Goal: Answer question/provide support: Share knowledge or assist other users

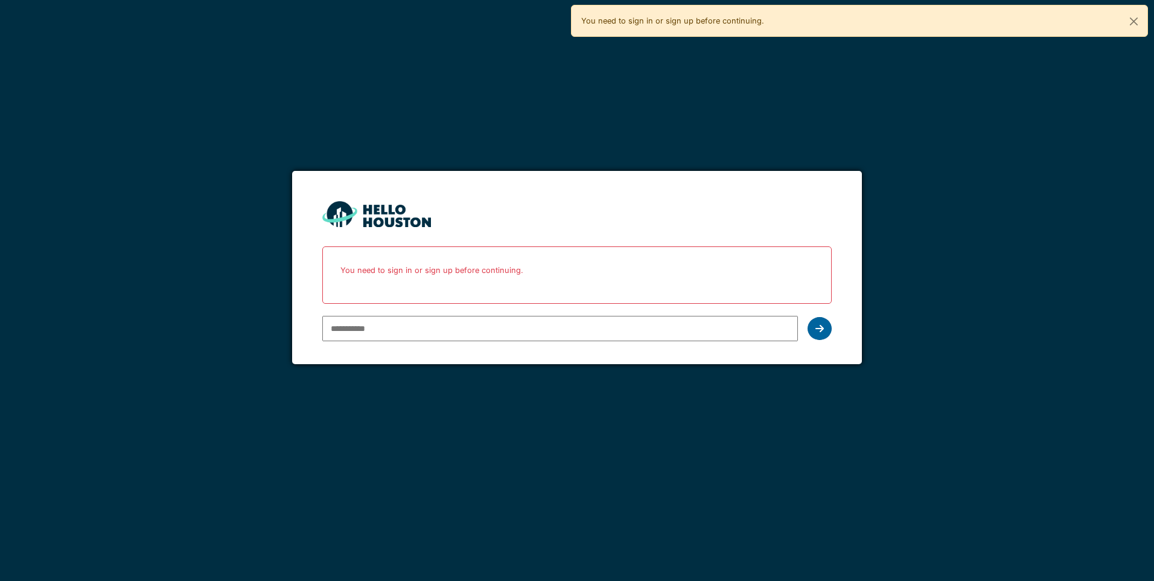
type input "**********"
click at [826, 329] on div at bounding box center [819, 328] width 24 height 23
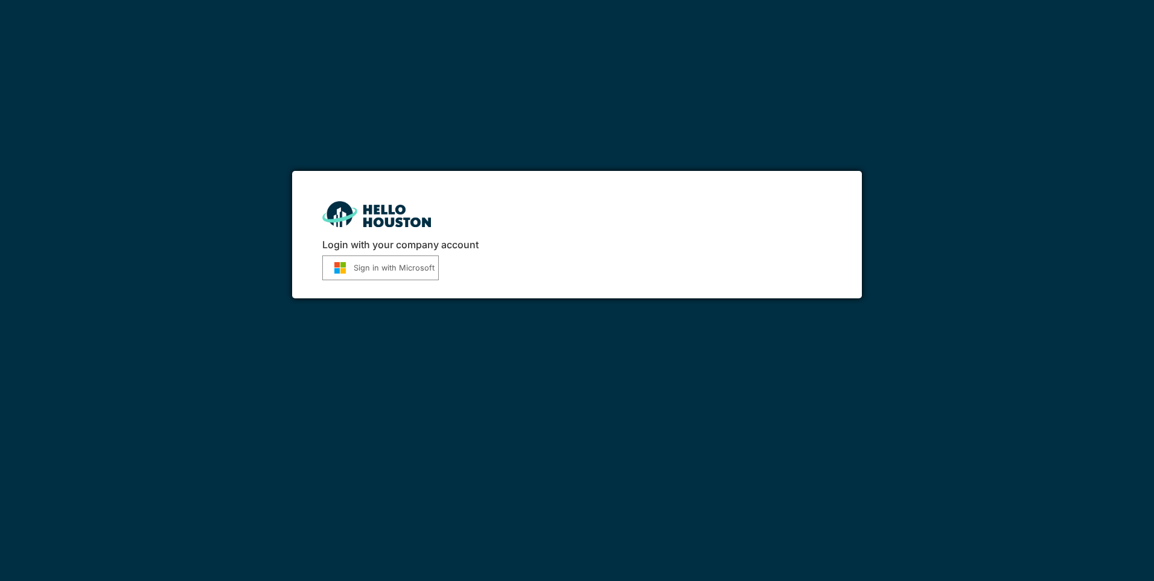
click at [386, 269] on button "Sign in with Microsoft" at bounding box center [380, 267] width 116 height 25
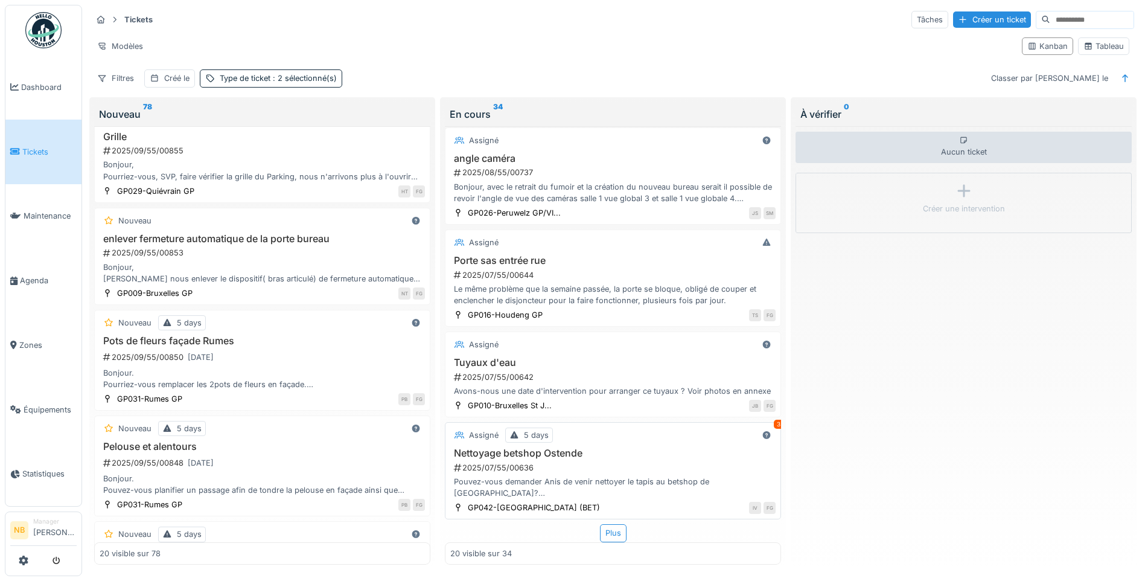
scroll to position [7, 0]
click at [600, 524] on div "Plus" at bounding box center [613, 533] width 27 height 18
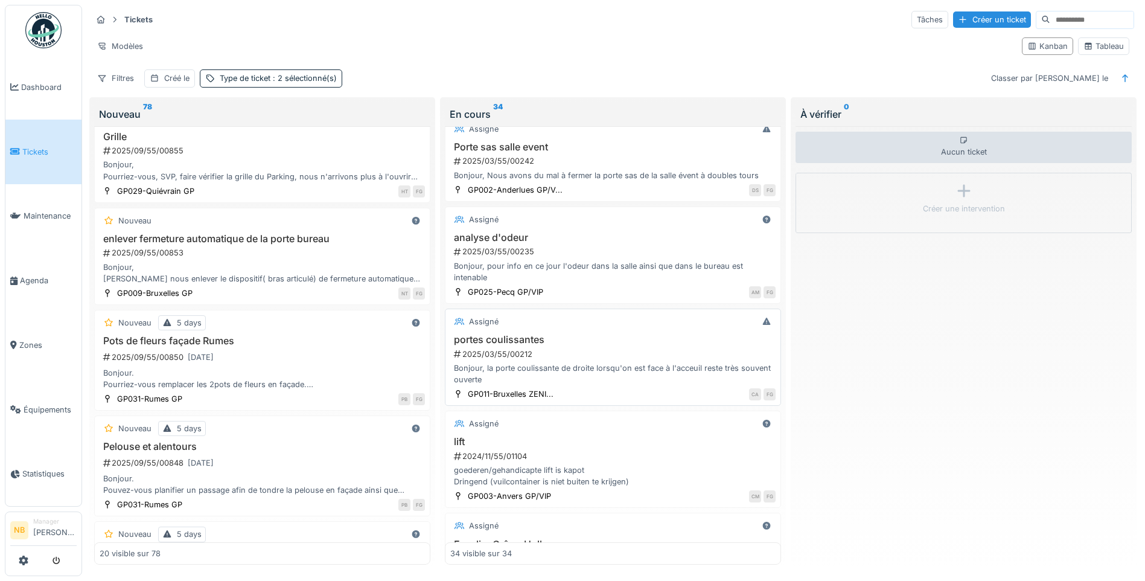
scroll to position [2870, 0]
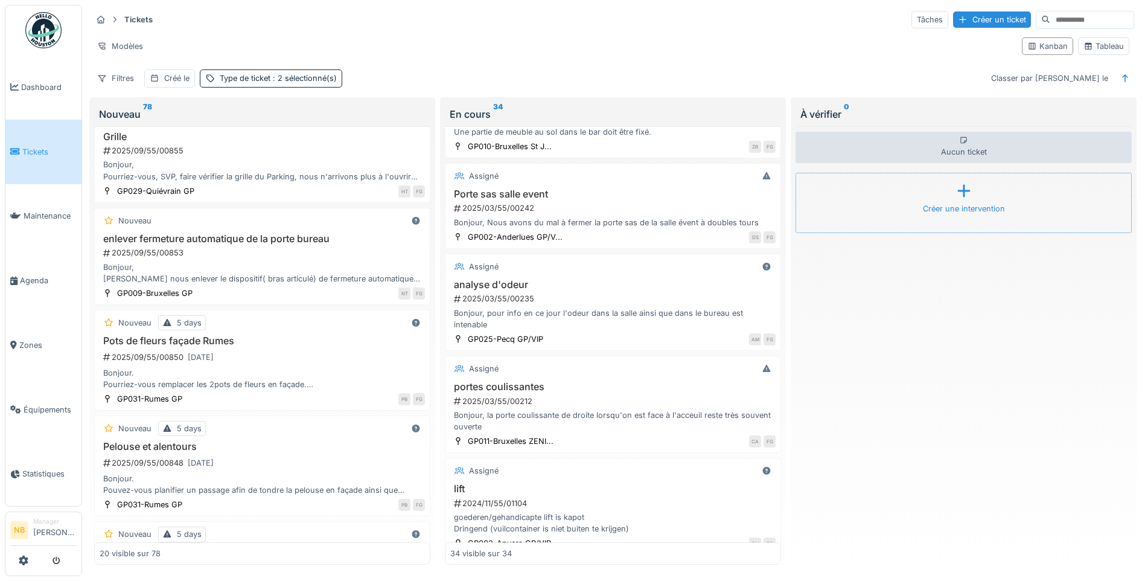
drag, startPoint x: 618, startPoint y: 199, endPoint x: 629, endPoint y: 205, distance: 12.1
click at [619, 200] on h3 "Porte sas salle event" at bounding box center [612, 193] width 325 height 11
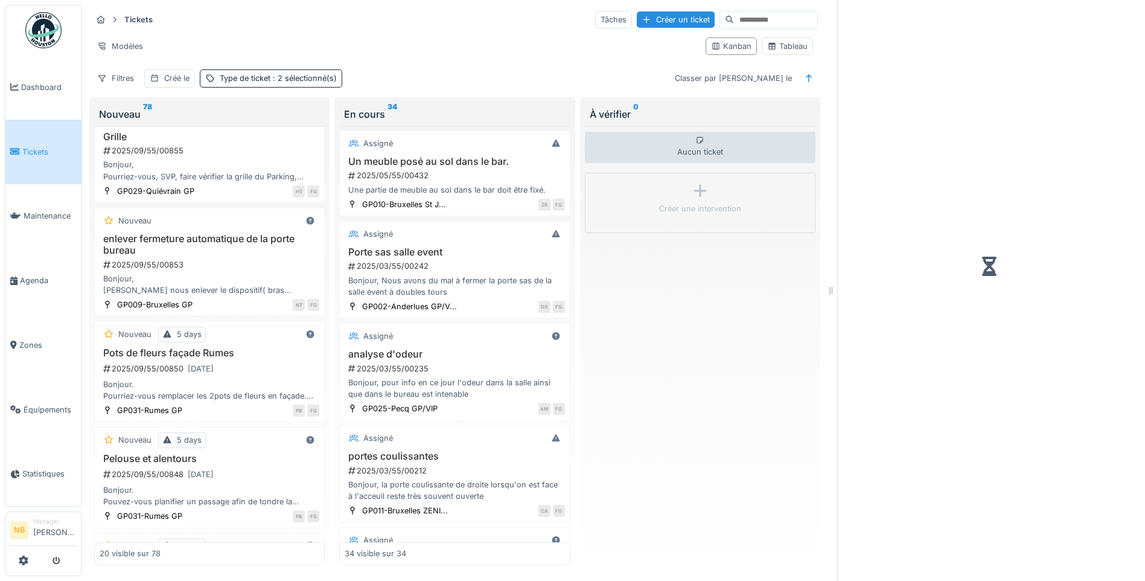
scroll to position [2939, 0]
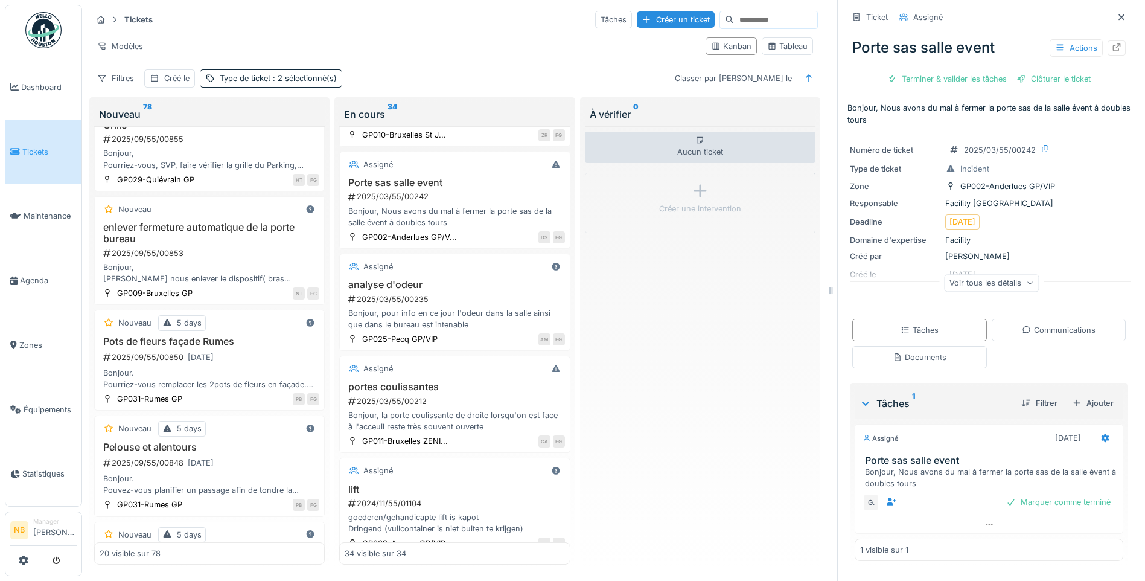
click at [1021, 279] on div "Voir tous les détails" at bounding box center [991, 283] width 95 height 18
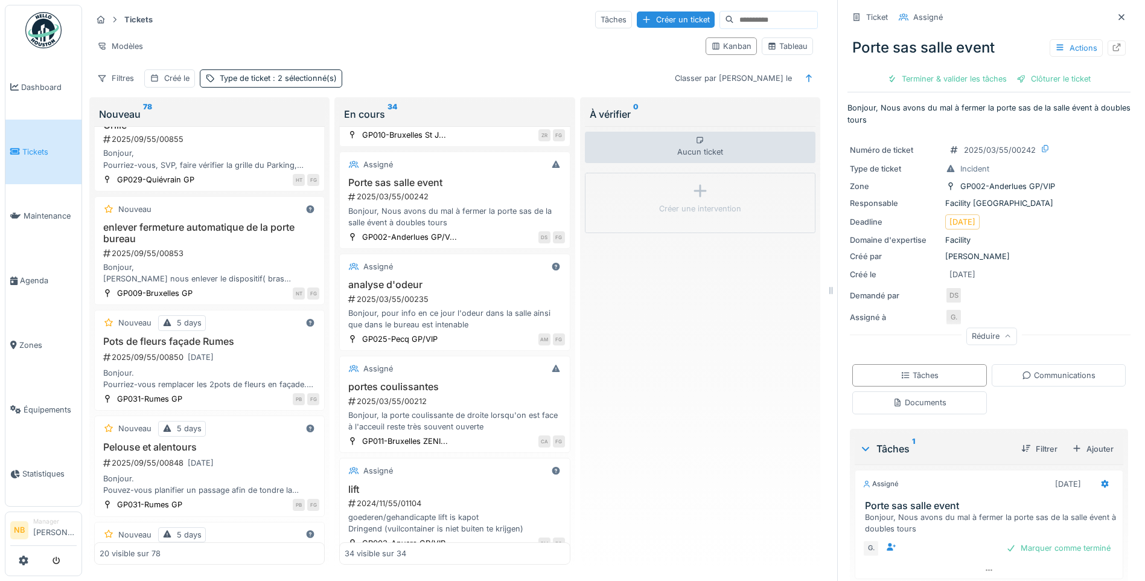
drag, startPoint x: 1069, startPoint y: 376, endPoint x: 1071, endPoint y: 384, distance: 8.1
click at [1069, 377] on div "Communications" at bounding box center [1059, 375] width 135 height 22
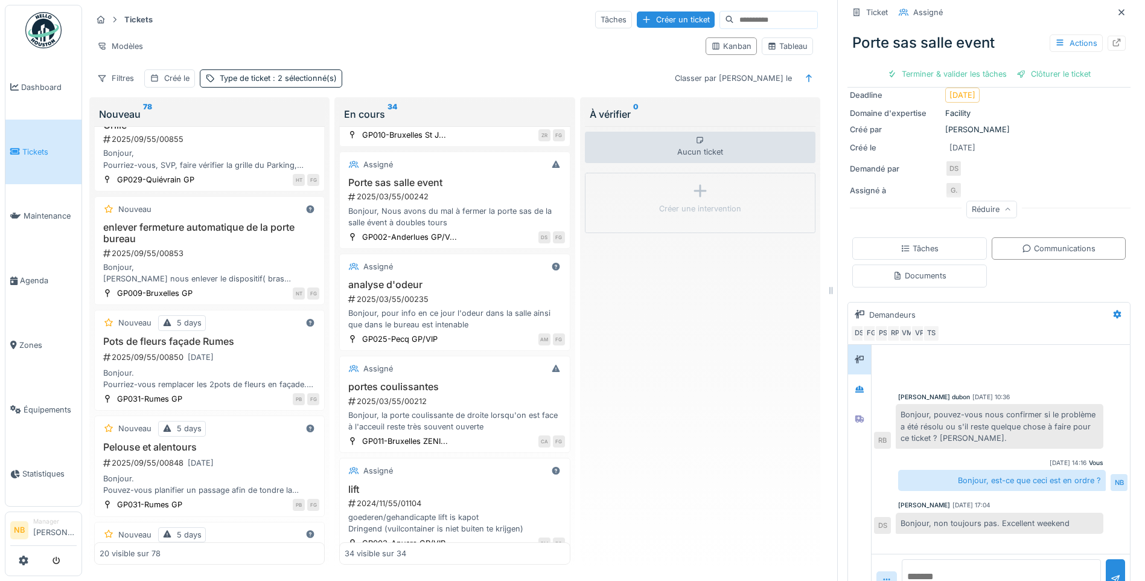
scroll to position [157, 0]
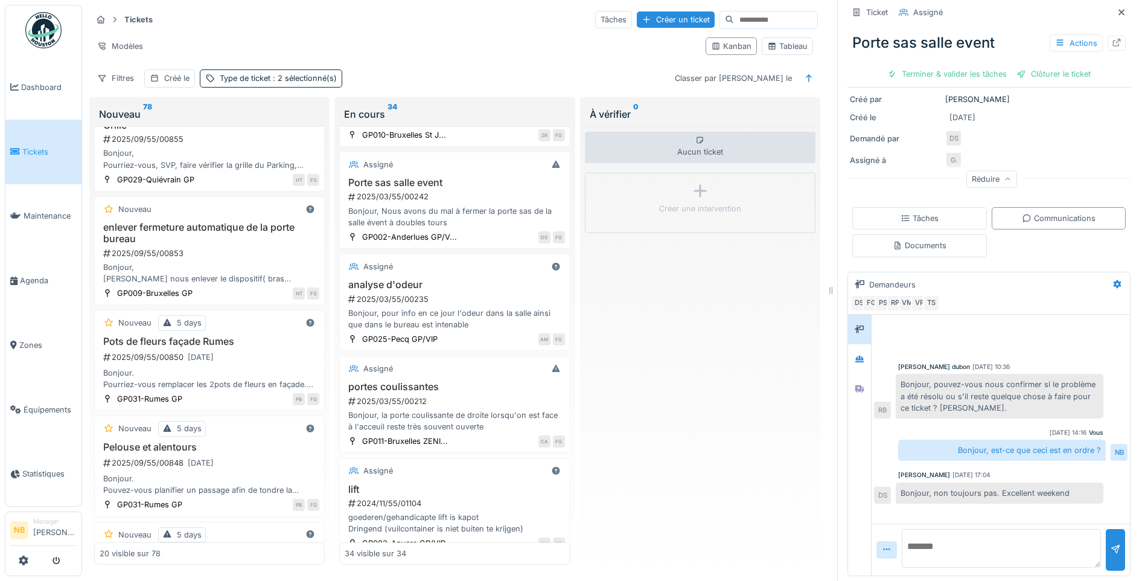
click at [992, 535] on textarea at bounding box center [1001, 548] width 199 height 39
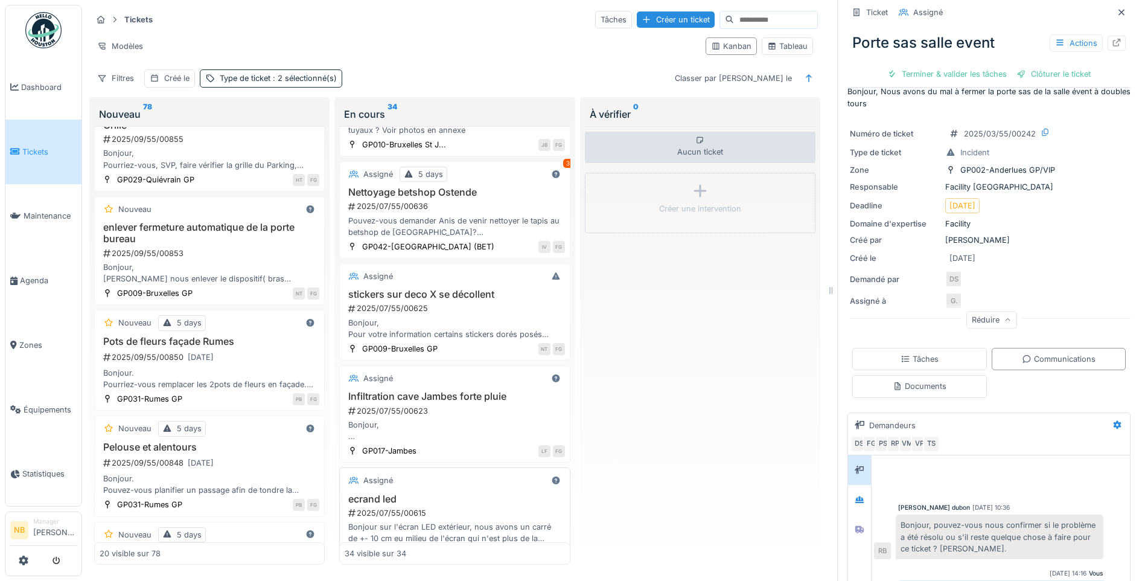
scroll to position [1824, 0]
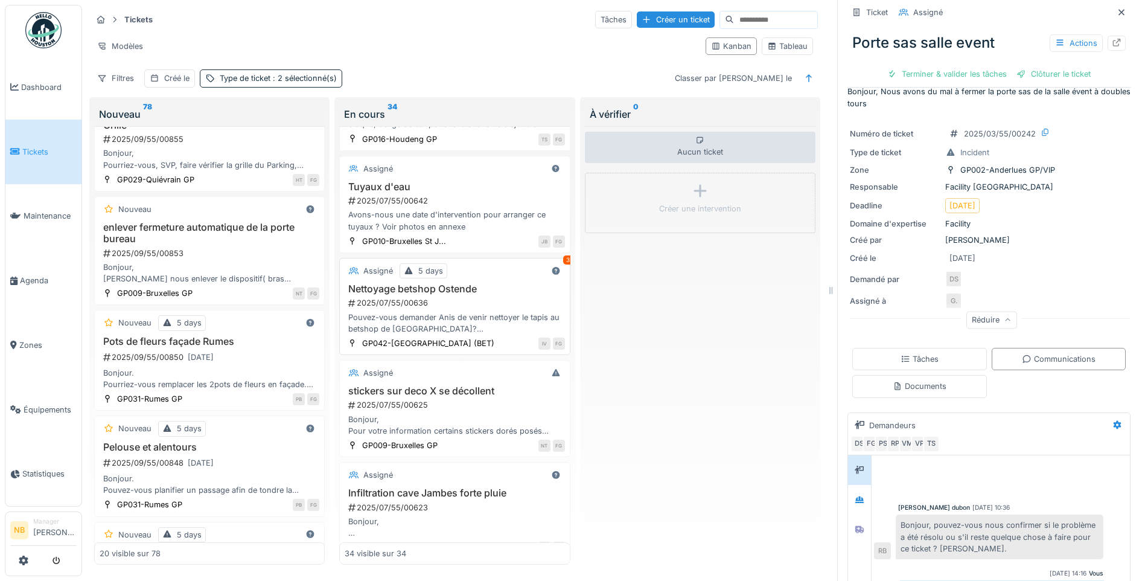
click at [527, 308] on div "2025/07/55/00636" at bounding box center [455, 302] width 217 height 11
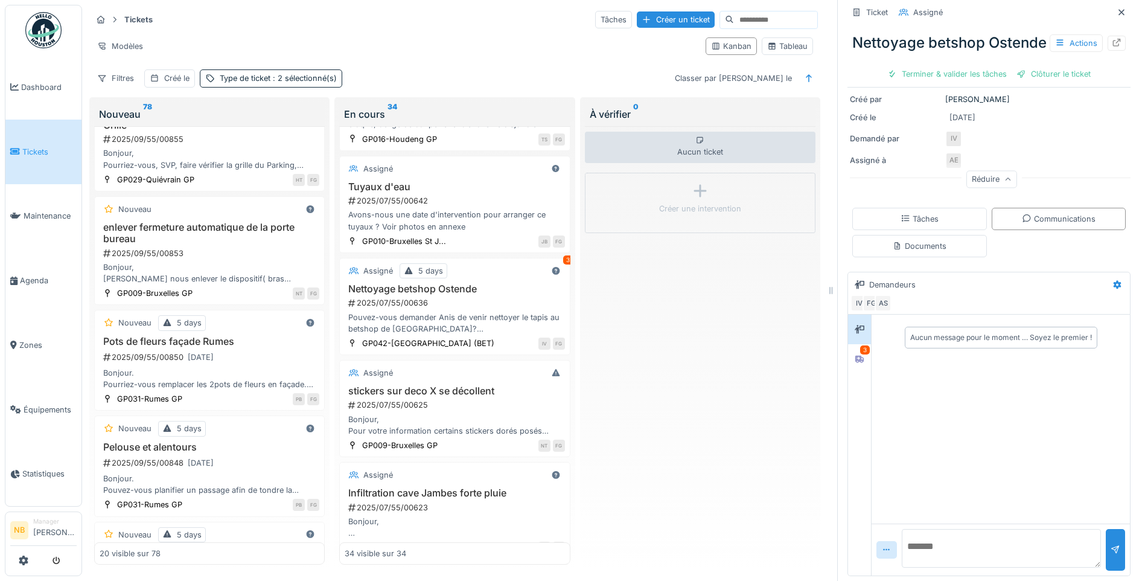
scroll to position [206, 0]
click at [850, 360] on div at bounding box center [859, 359] width 18 height 20
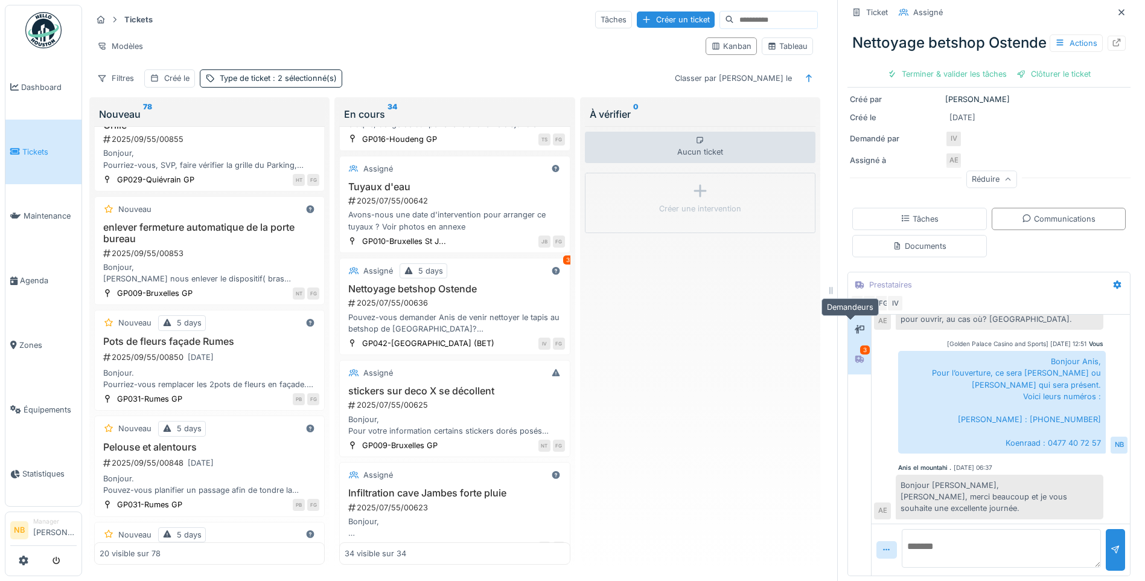
click at [855, 323] on div at bounding box center [860, 328] width 10 height 11
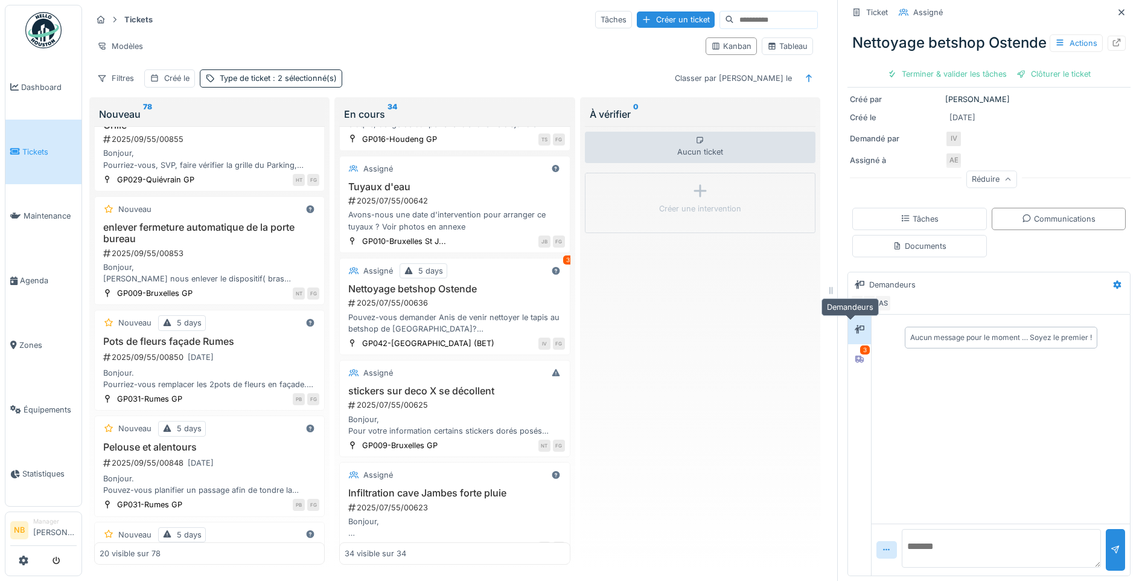
scroll to position [0, 0]
click at [959, 539] on textarea at bounding box center [1001, 548] width 199 height 39
type textarea "**********"
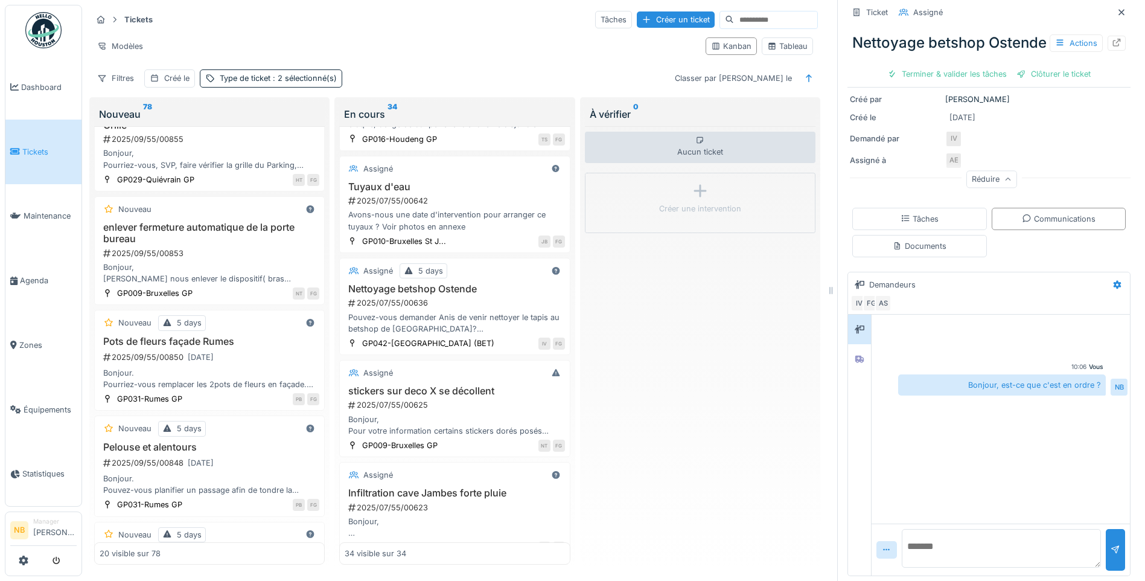
click at [960, 543] on textarea at bounding box center [1001, 548] width 199 height 39
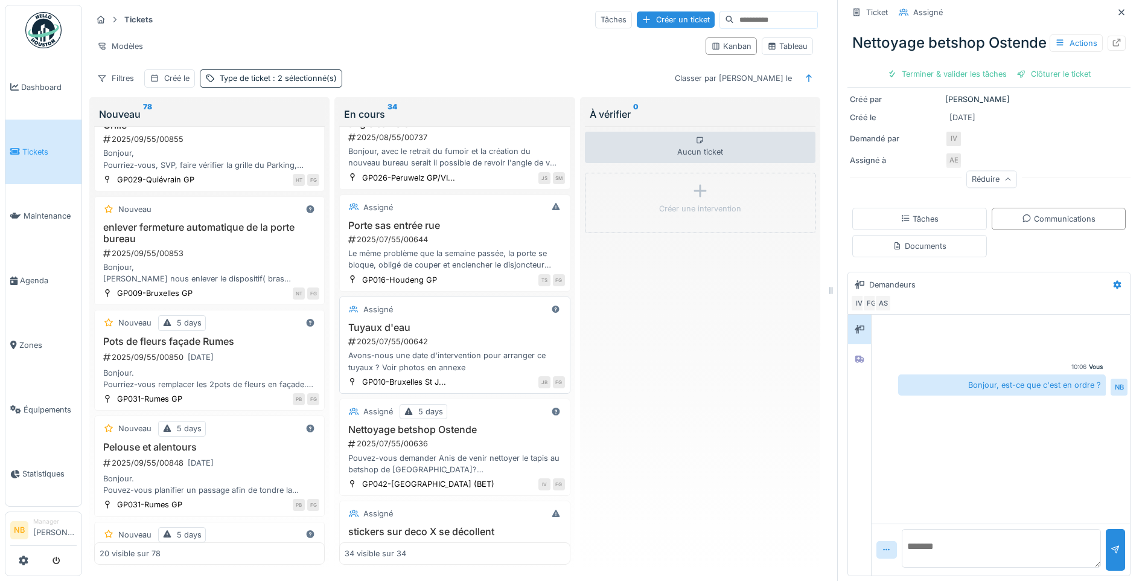
scroll to position [1542, 0]
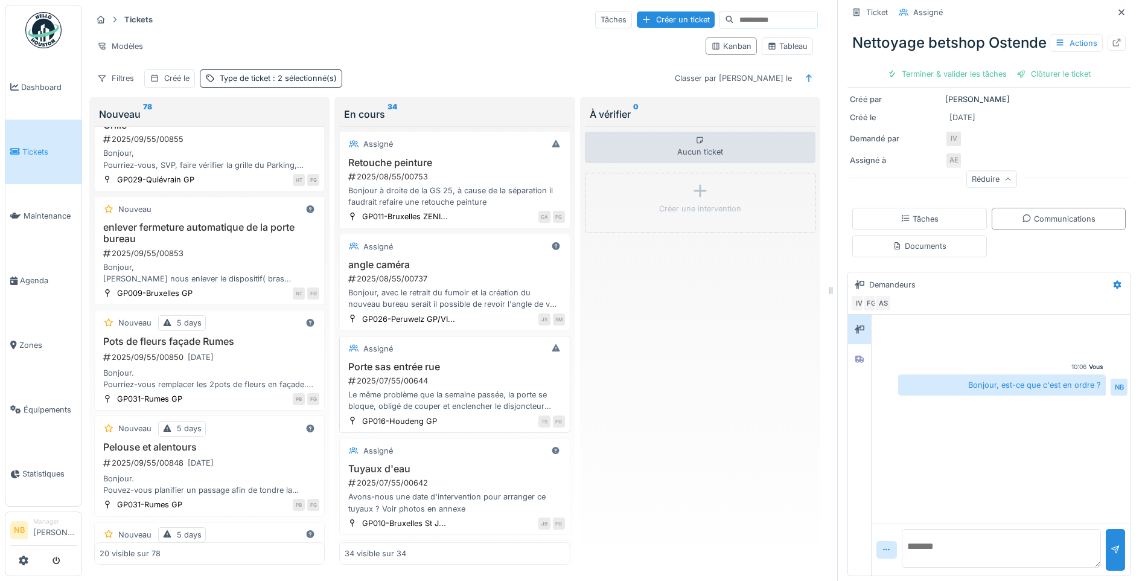
click at [484, 386] on div "2025/07/55/00644" at bounding box center [455, 380] width 217 height 11
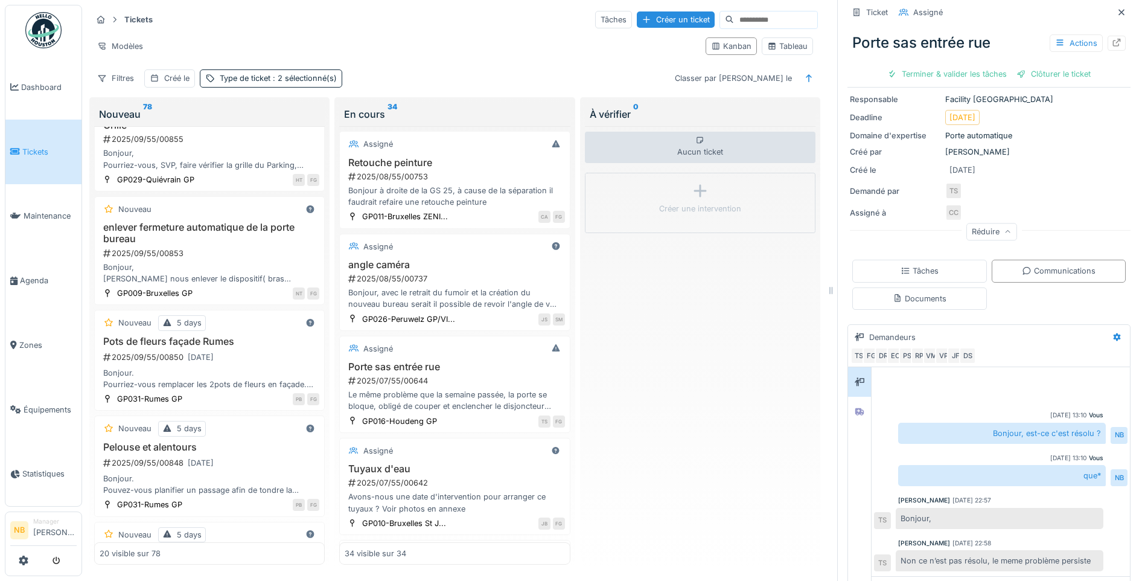
scroll to position [168, 0]
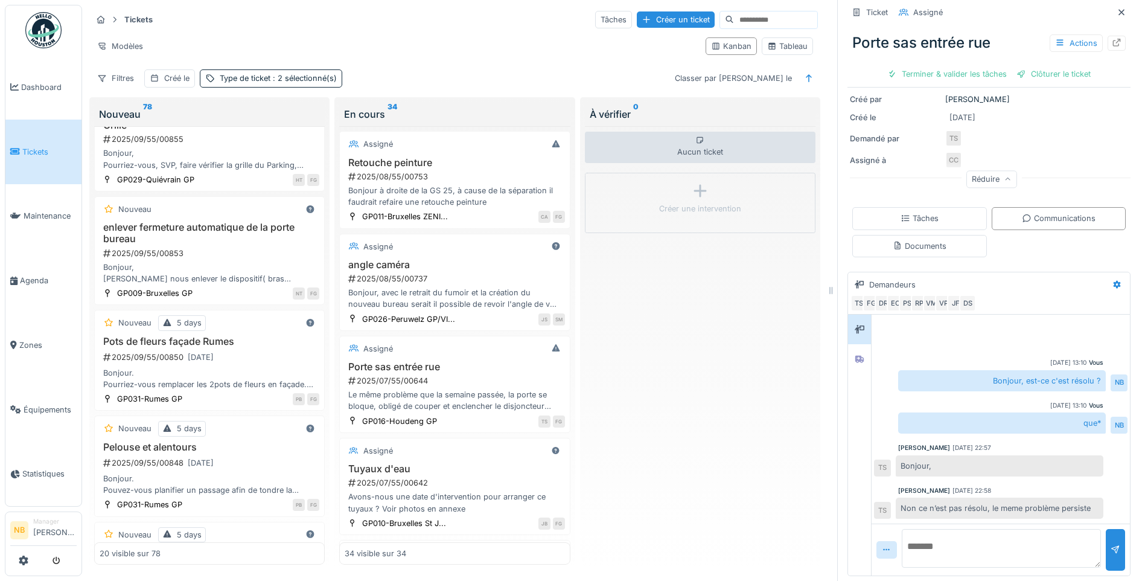
click at [987, 546] on textarea at bounding box center [1001, 548] width 199 height 39
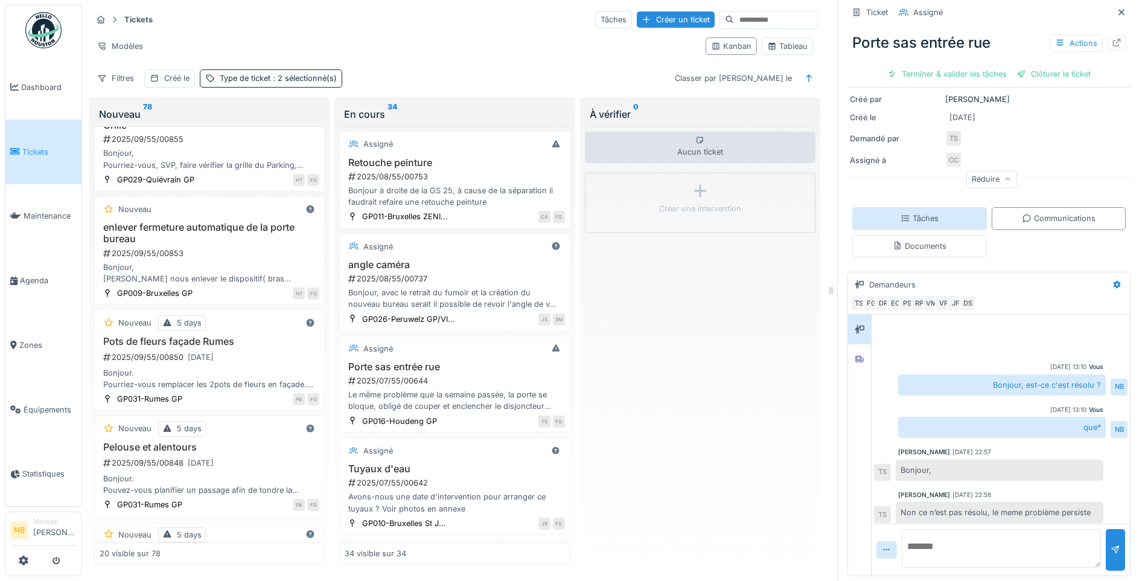
scroll to position [0, 0]
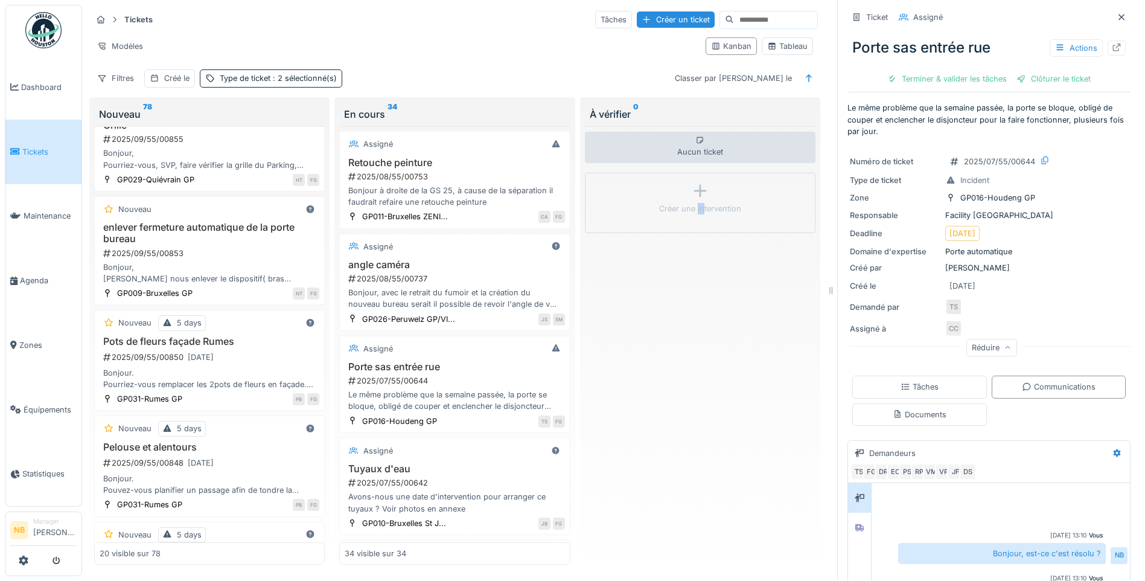
click at [695, 419] on div "Aucun ticket Créer une intervention" at bounding box center [700, 345] width 231 height 438
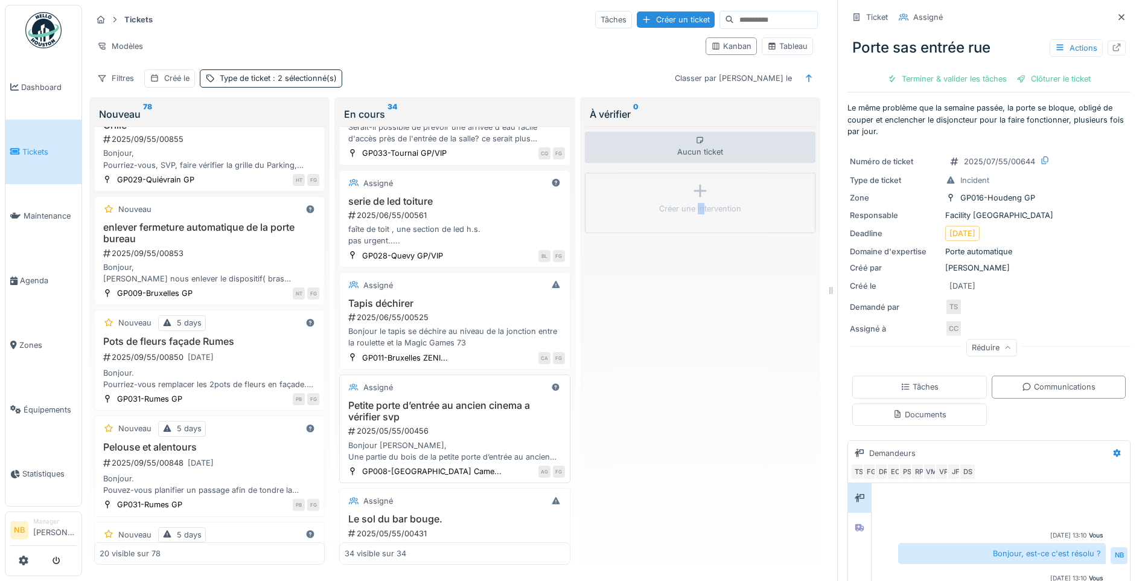
scroll to position [2378, 0]
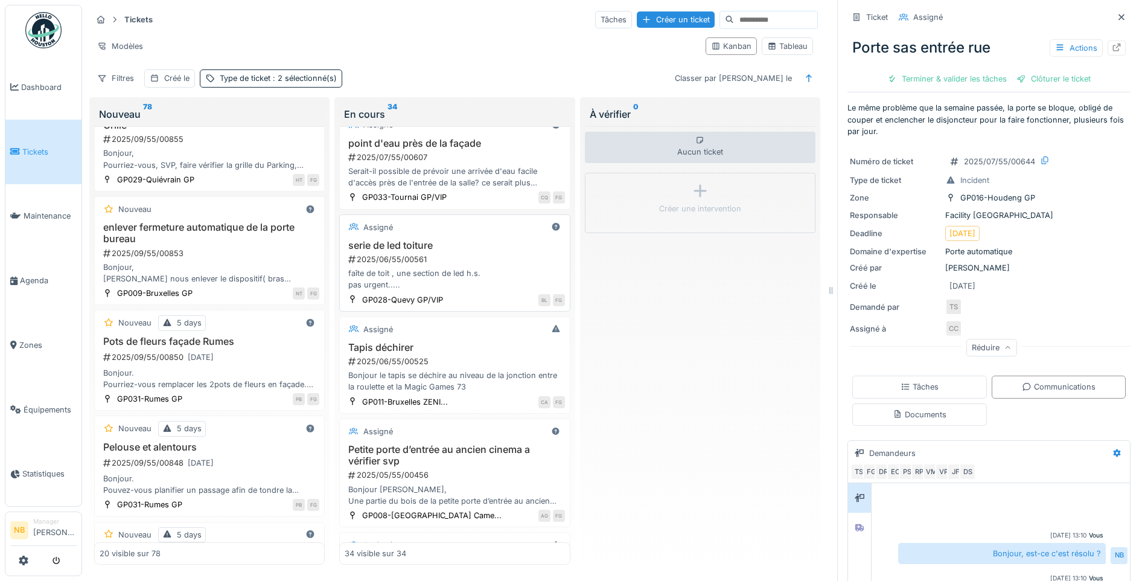
click at [460, 251] on h3 "serie de led toiture" at bounding box center [455, 245] width 220 height 11
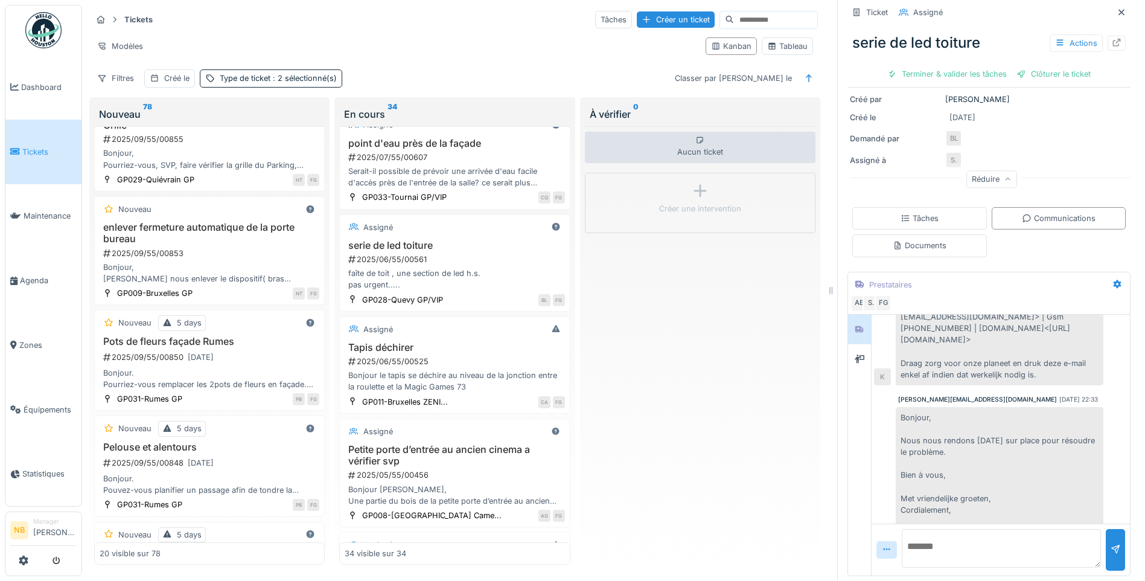
scroll to position [3441, 0]
click at [954, 531] on textarea at bounding box center [1001, 548] width 199 height 39
type textarea "**********"
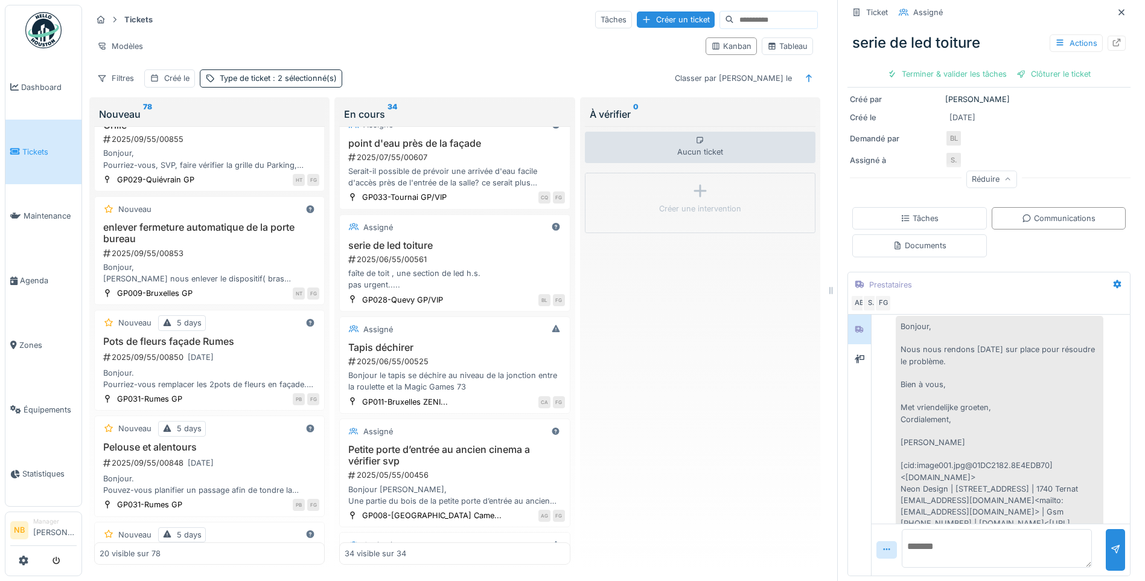
click at [766, 454] on div "Aucun ticket Créer une intervention" at bounding box center [700, 345] width 231 height 438
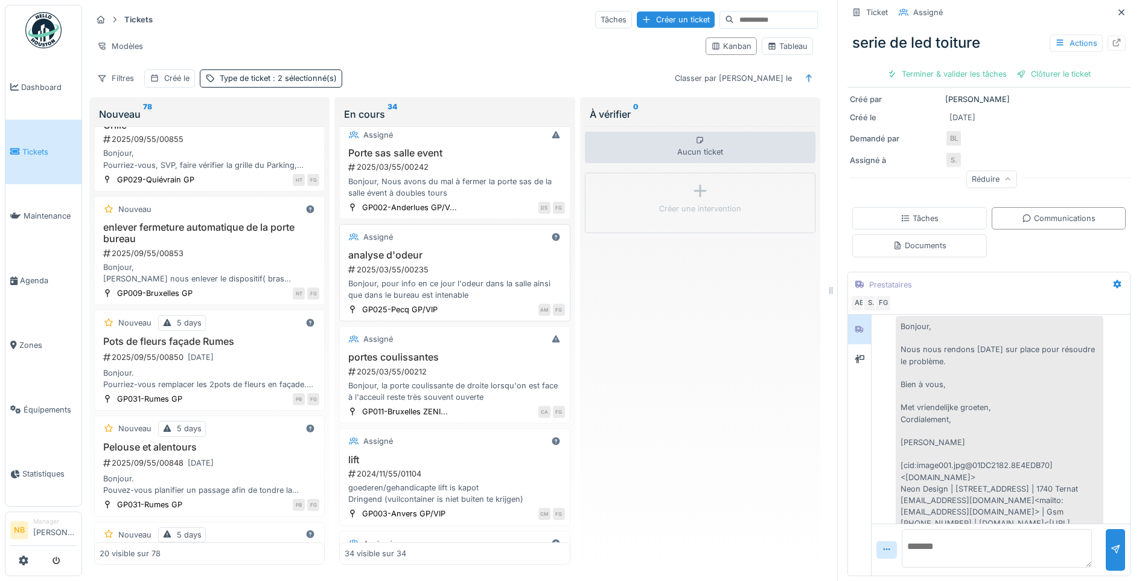
scroll to position [2942, 0]
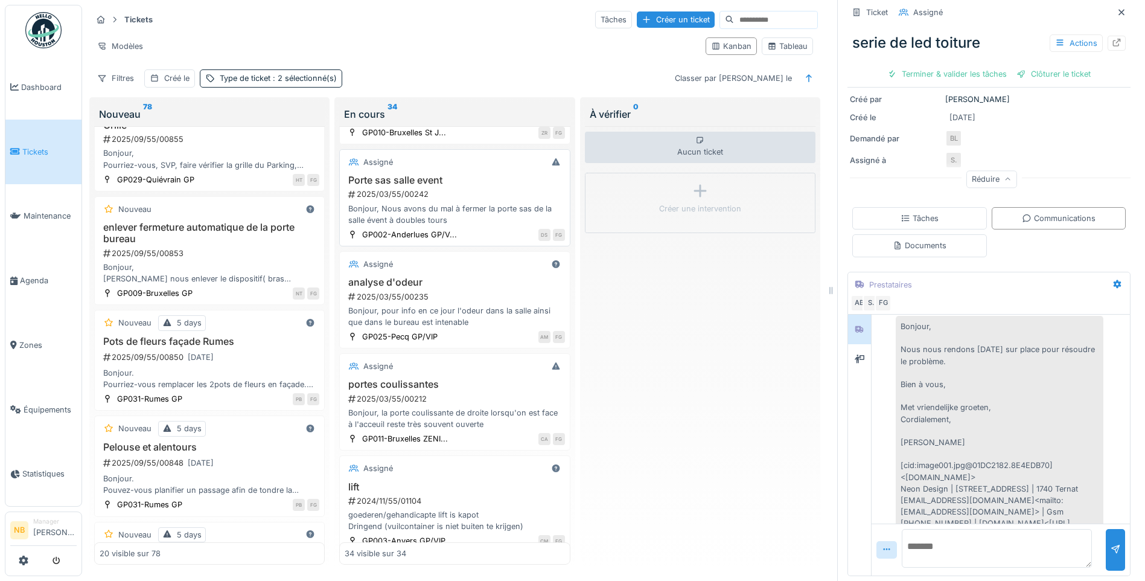
click at [478, 200] on div "2025/03/55/00242" at bounding box center [455, 193] width 217 height 11
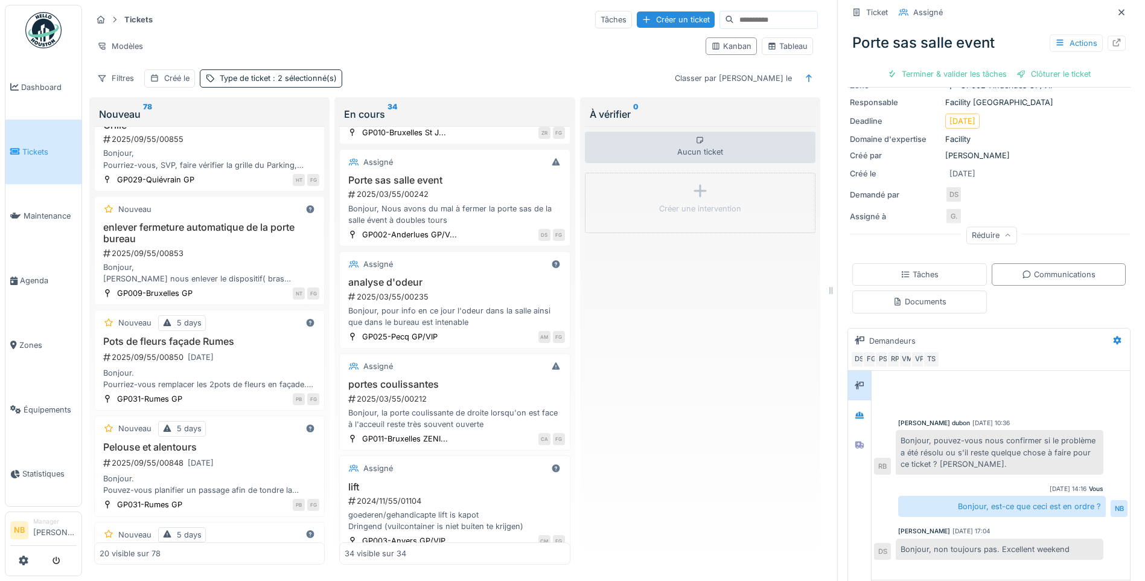
scroll to position [157, 0]
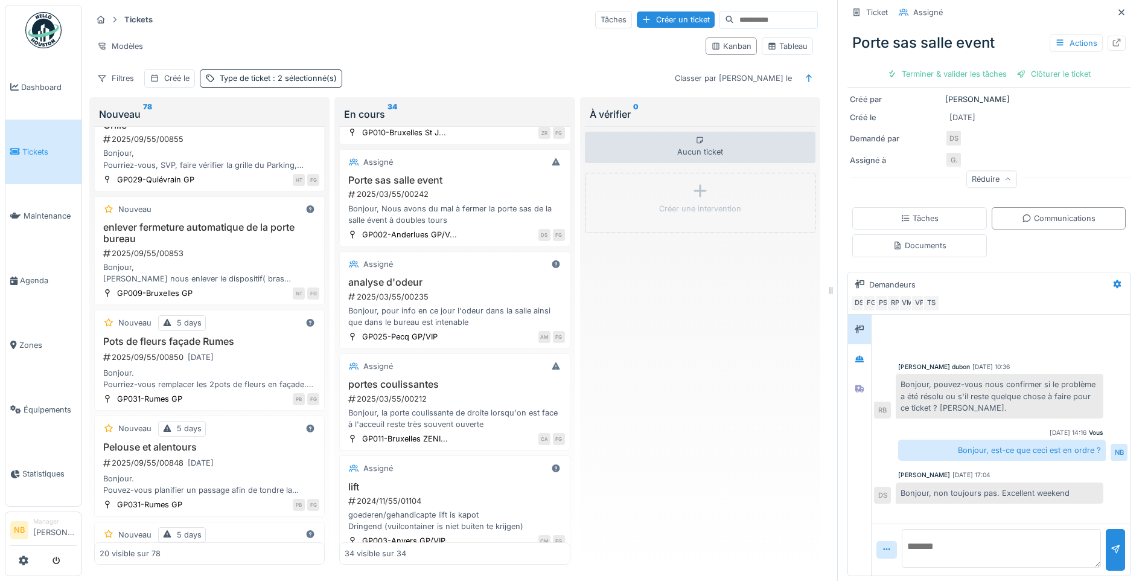
click at [995, 537] on textarea at bounding box center [1001, 548] width 199 height 39
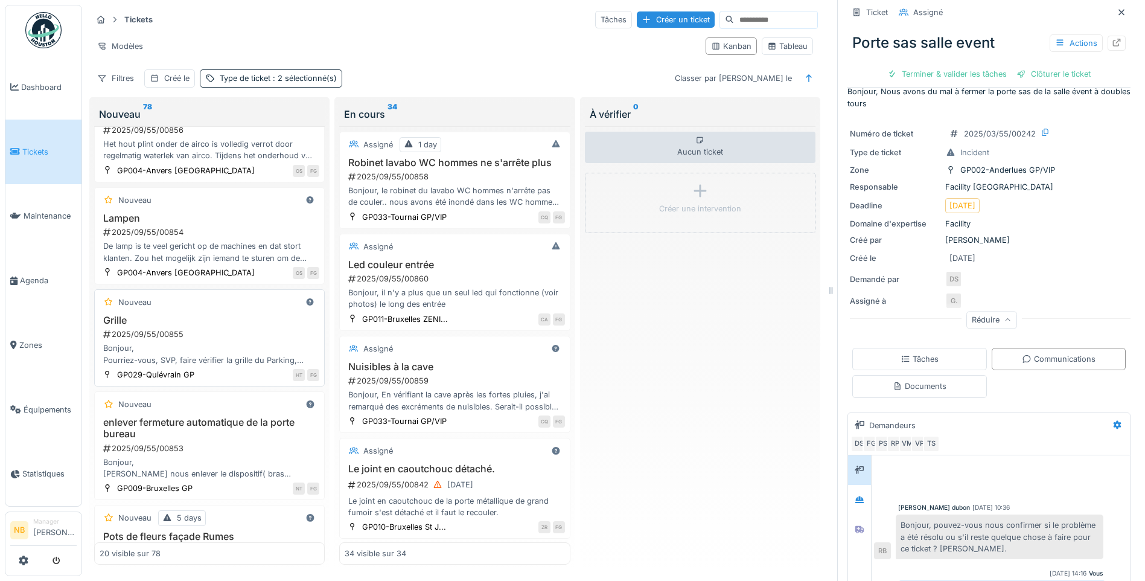
scroll to position [422, 0]
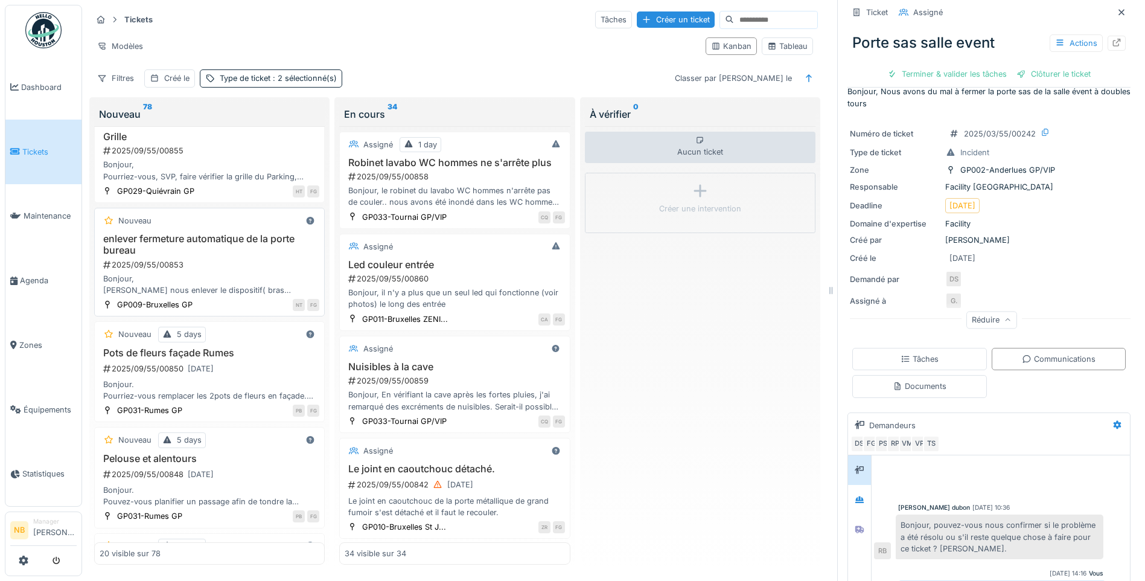
click at [240, 260] on div "enlever fermeture automatique de la porte bureau 2025/09/55/00853 Bonjour, Pour…" at bounding box center [210, 264] width 220 height 63
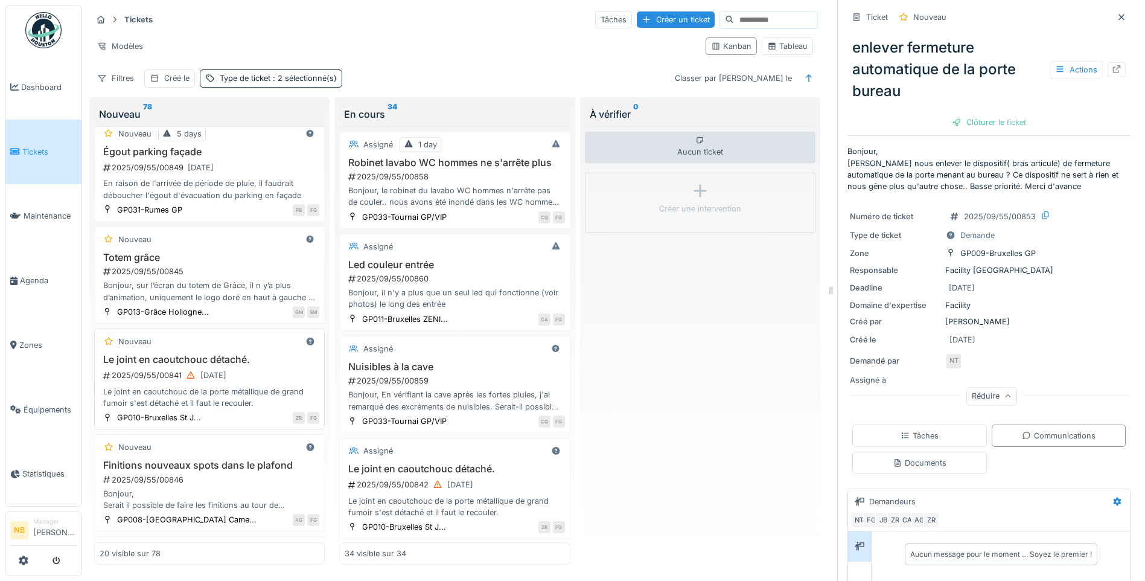
scroll to position [1267, 0]
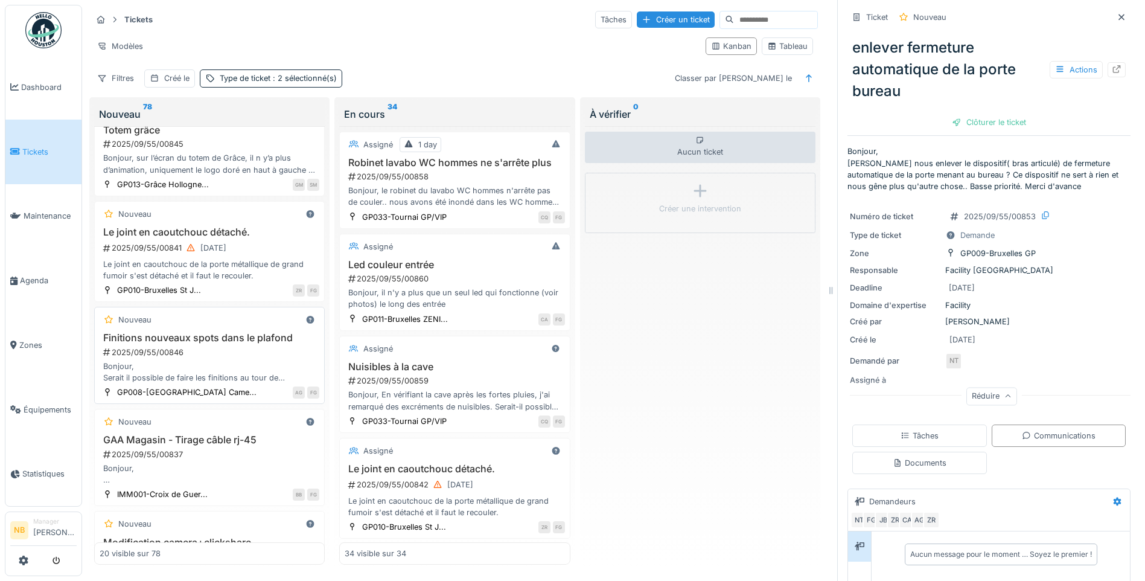
click at [235, 378] on div "Bonjour, Serait il possible de faire les finitions au tour de nouveaux spots da…" at bounding box center [210, 371] width 220 height 23
